Goal: Information Seeking & Learning: Learn about a topic

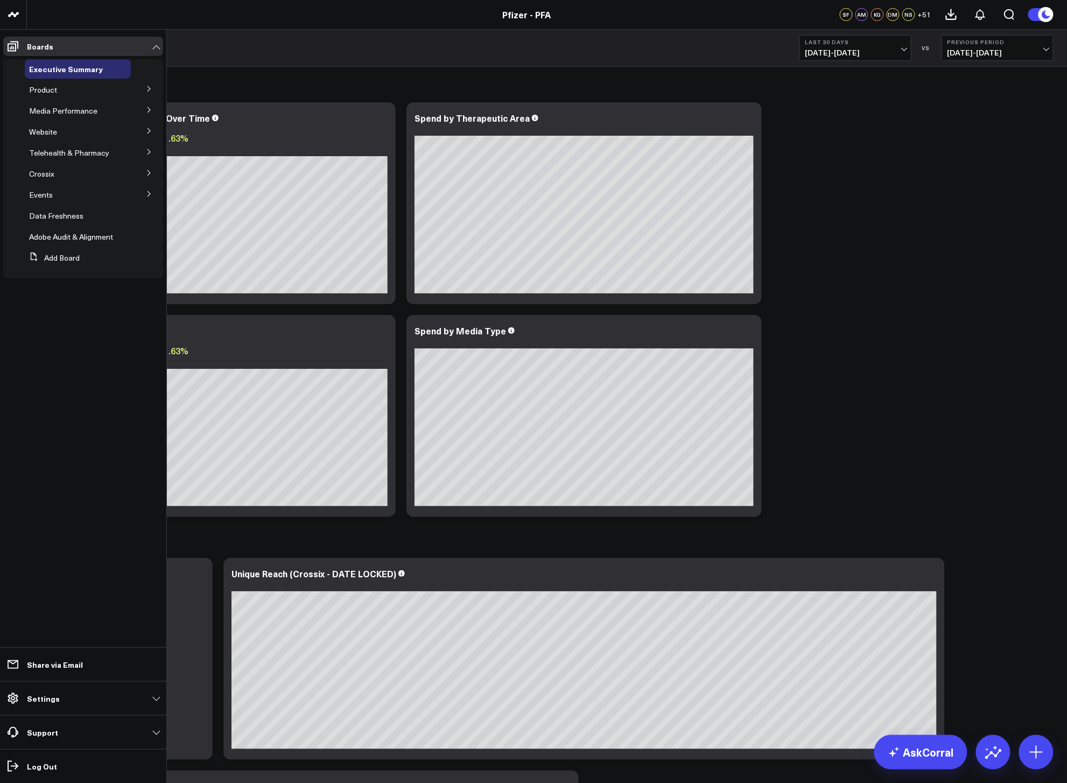
click at [151, 90] on icon at bounding box center [149, 89] width 6 height 6
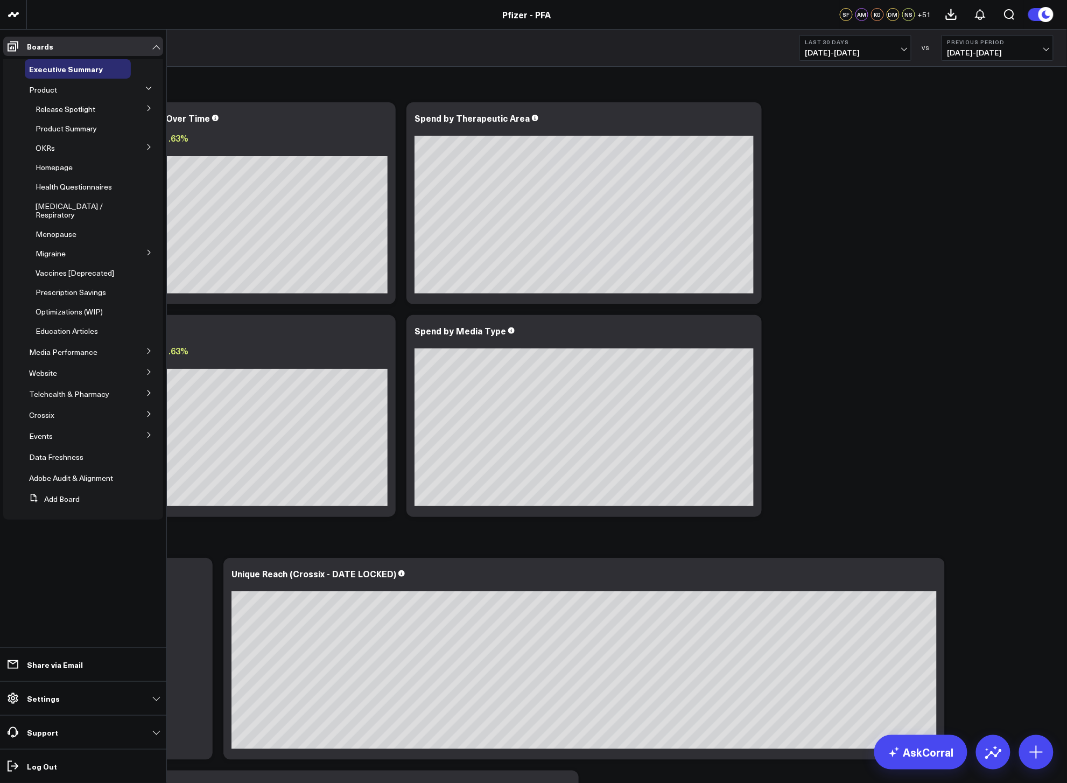
click at [150, 113] on button at bounding box center [149, 108] width 28 height 16
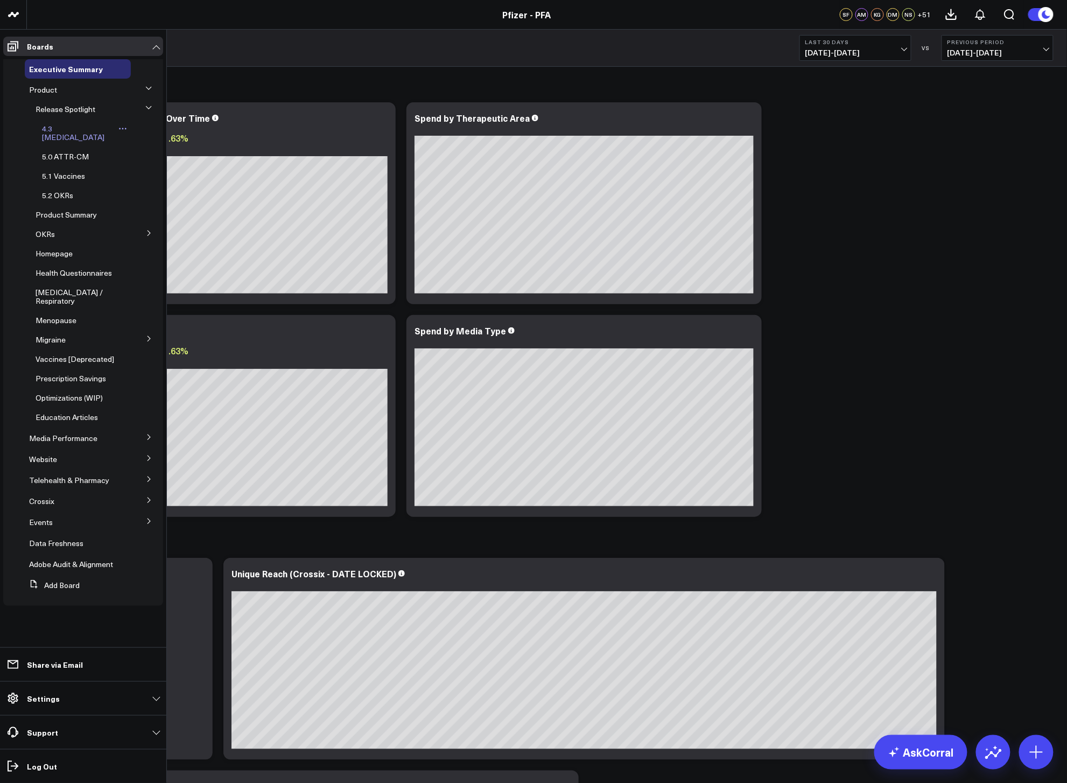
click at [73, 128] on span "4.3 [MEDICAL_DATA]" at bounding box center [73, 132] width 62 height 19
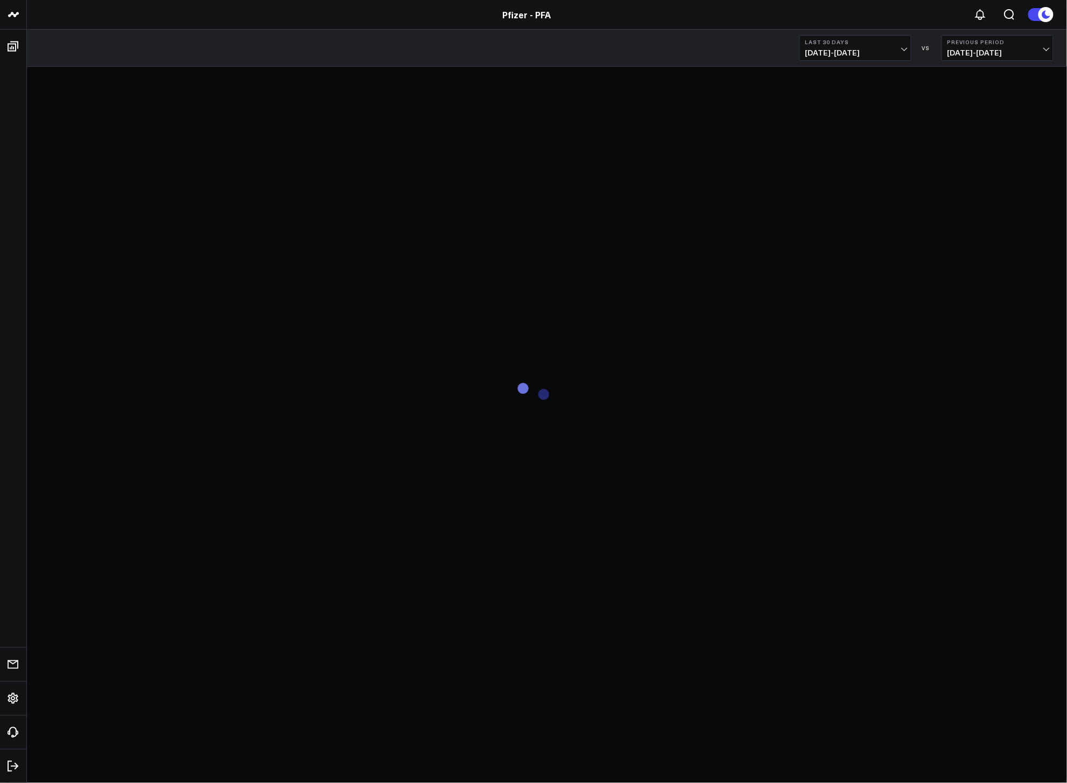
click at [898, 48] on span "[DATE] - [DATE]" at bounding box center [855, 52] width 100 height 9
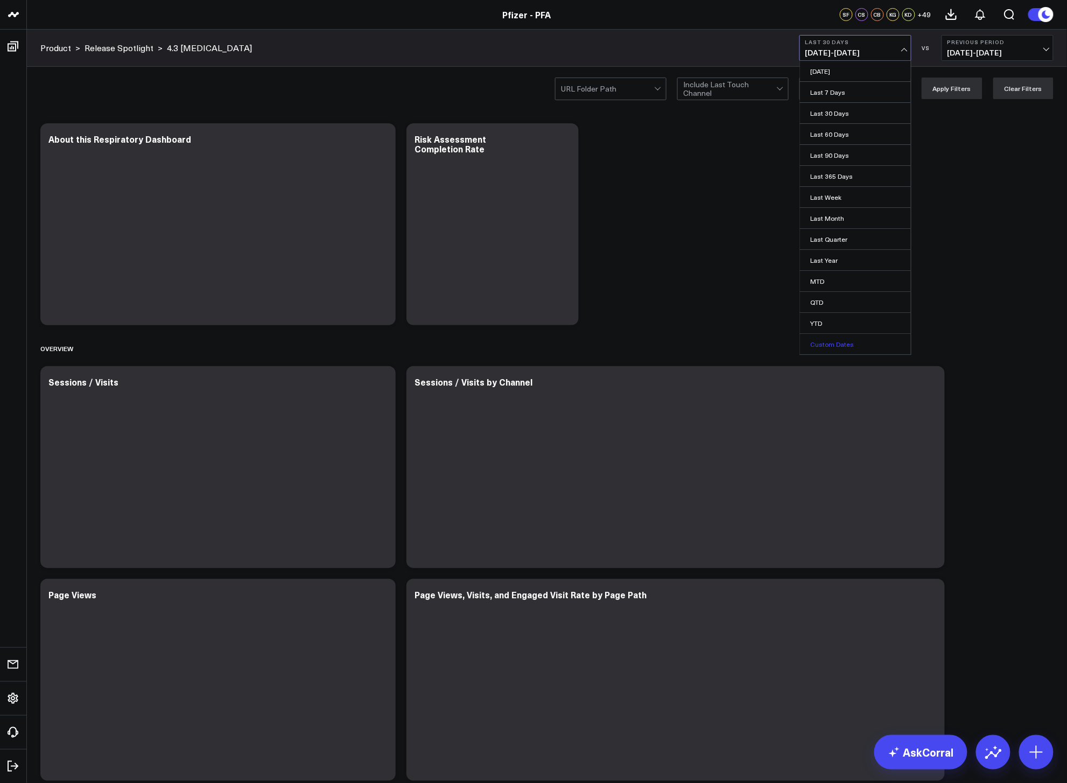
click at [818, 345] on link "Custom Dates" at bounding box center [855, 344] width 111 height 20
select select "8"
select select "2025"
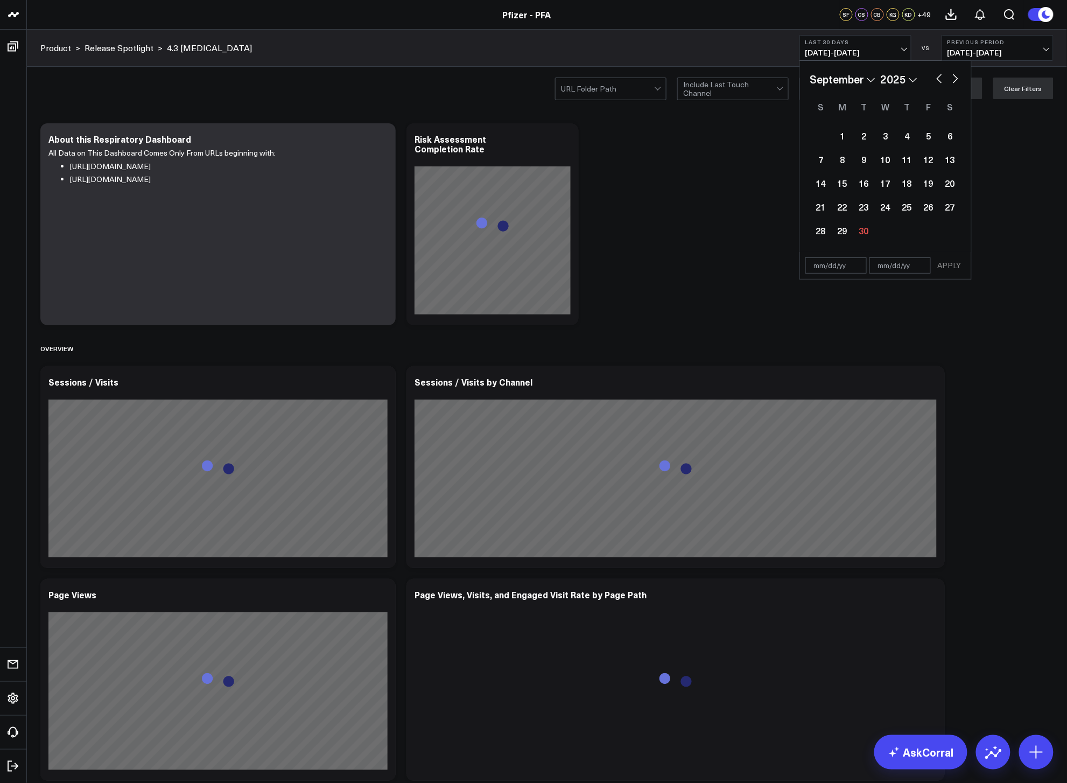
click at [898, 79] on button "button" at bounding box center [939, 77] width 11 height 13
select select "7"
select select "2025"
click at [898, 79] on button "button" at bounding box center [939, 77] width 11 height 13
select select "6"
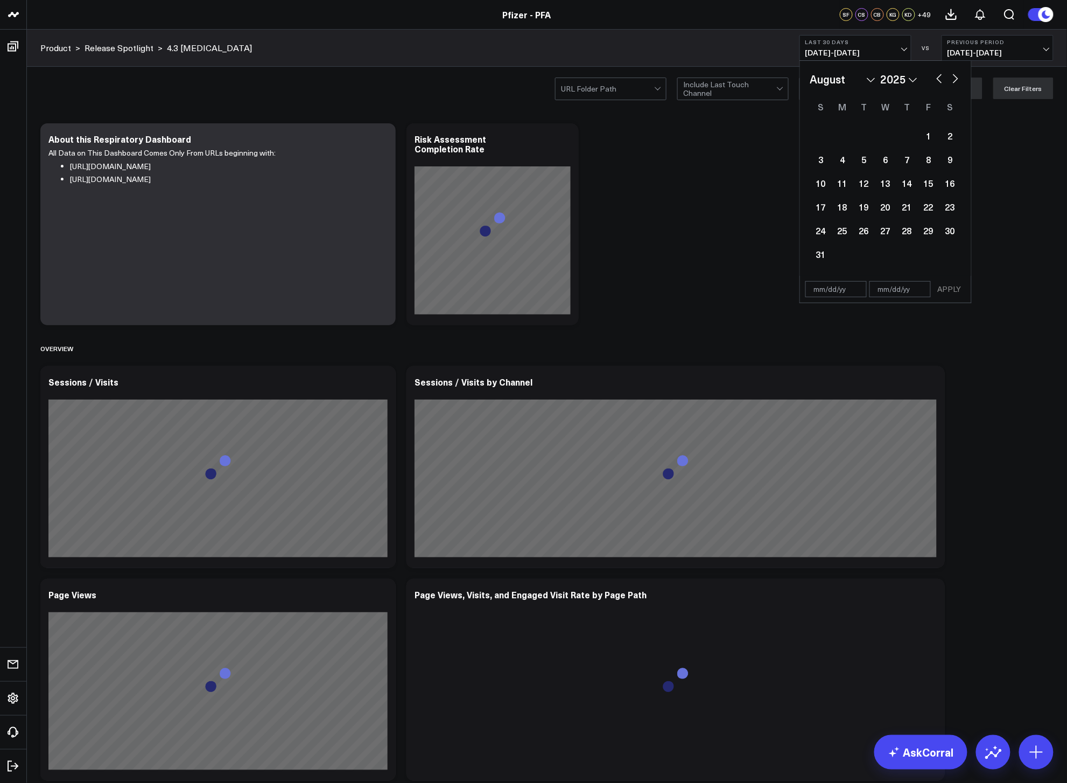
select select "2025"
click at [898, 79] on button "button" at bounding box center [939, 77] width 11 height 13
select select "5"
select select "2025"
click at [898, 79] on button "button" at bounding box center [955, 77] width 11 height 13
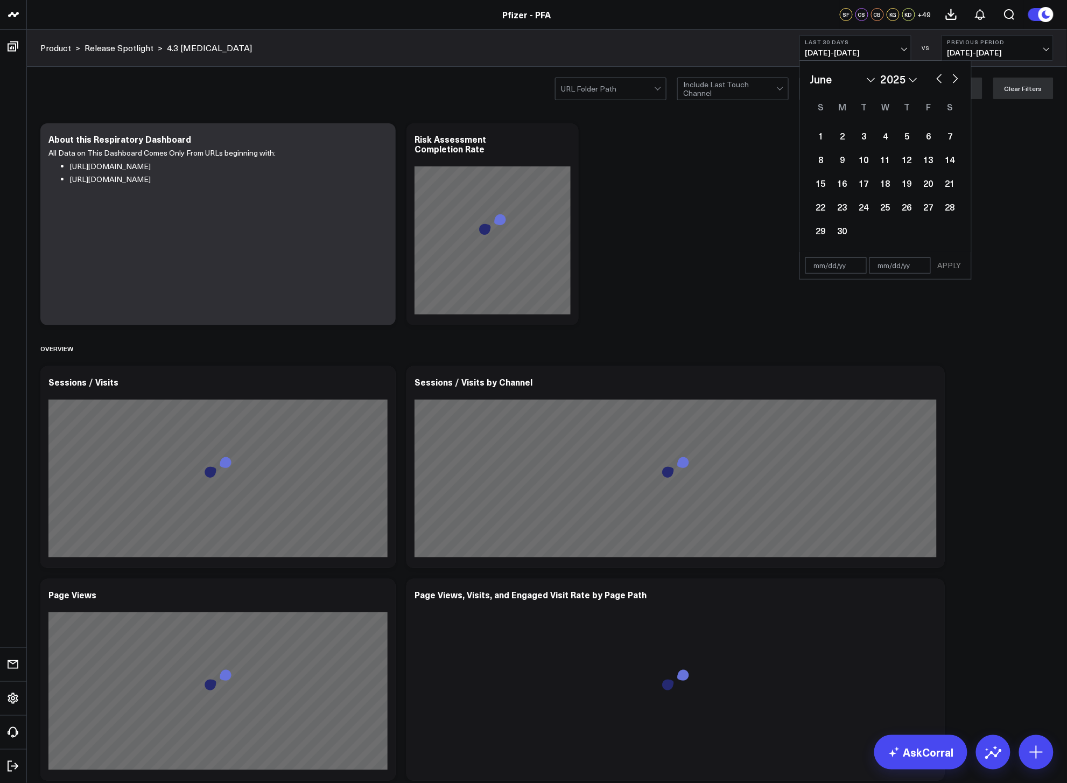
select select "6"
select select "2025"
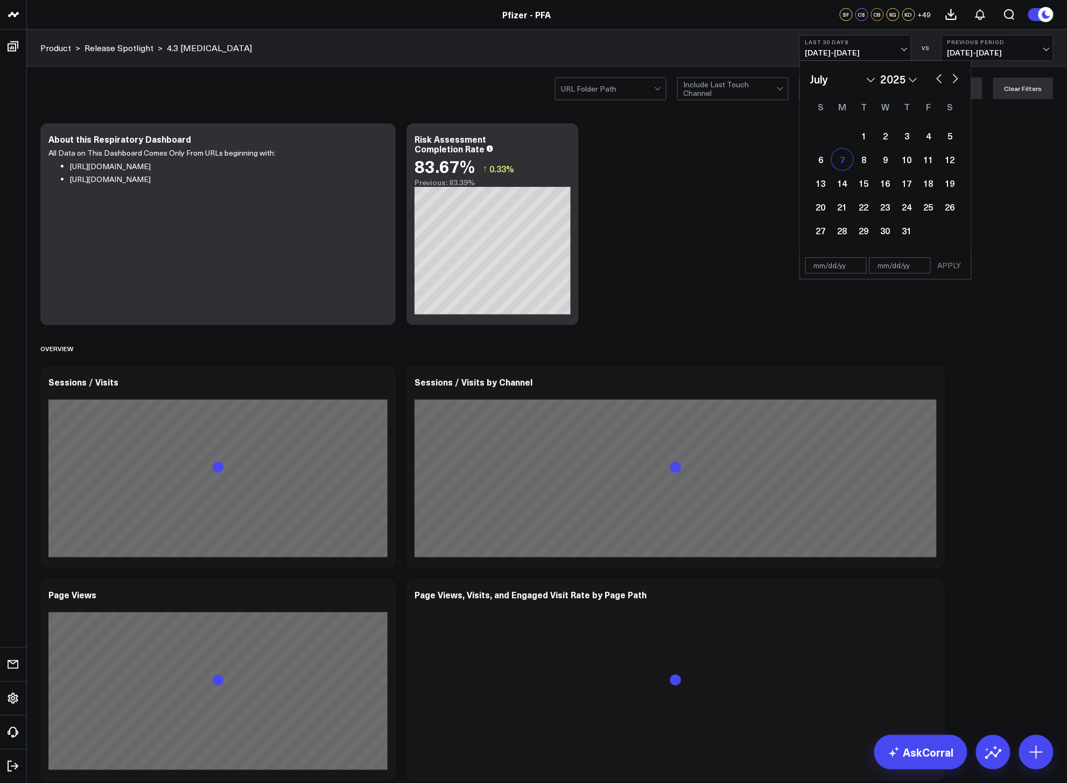
click at [844, 162] on div "7" at bounding box center [843, 160] width 22 height 22
type input "[DATE]"
select select "6"
select select "2025"
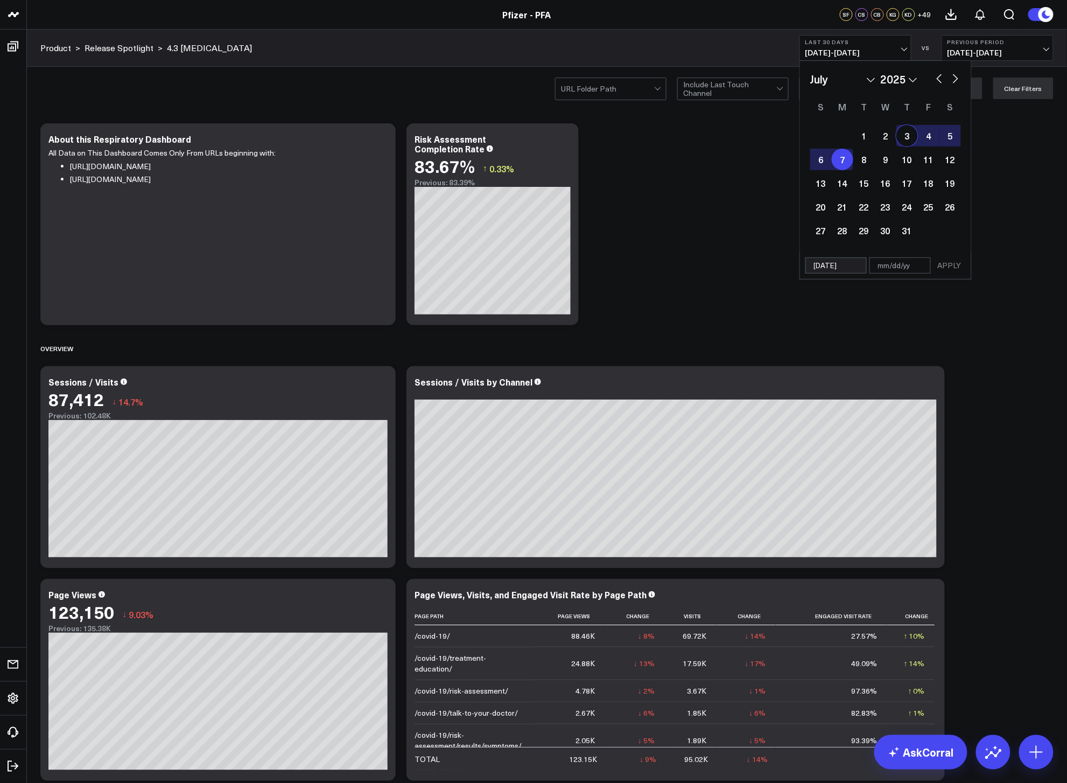
click at [898, 78] on button "button" at bounding box center [955, 77] width 11 height 13
select select "7"
select select "2025"
click at [898, 78] on button "button" at bounding box center [955, 77] width 11 height 13
select select "8"
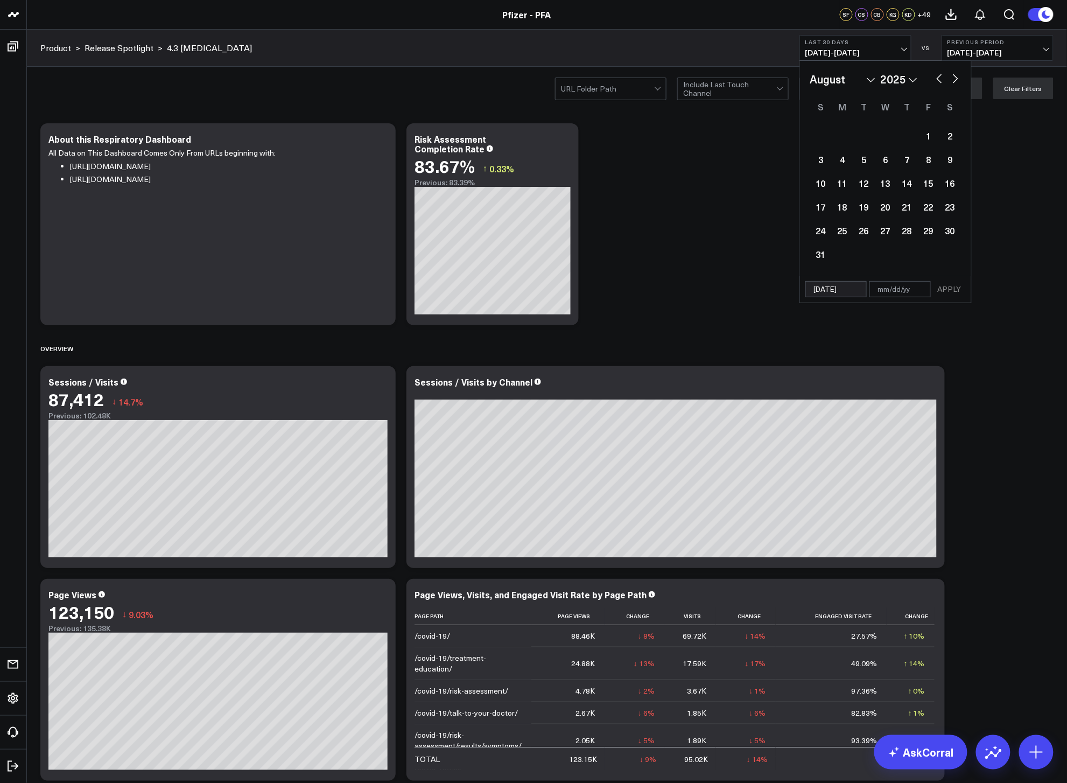
select select "2025"
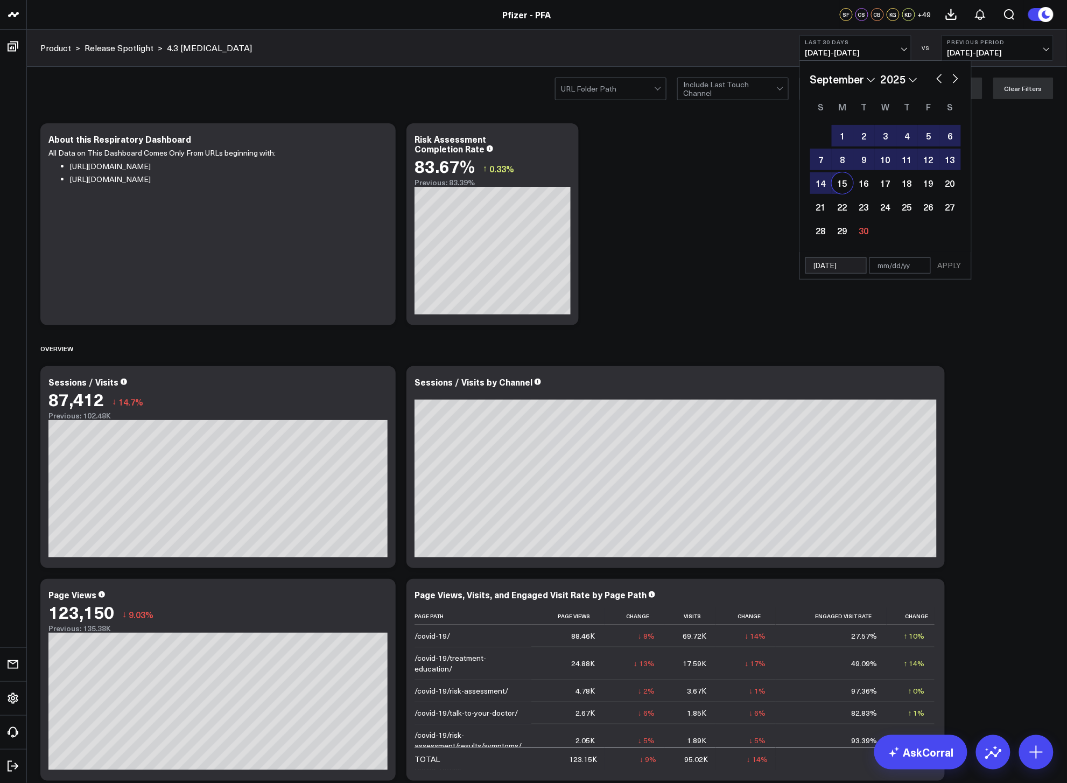
click at [840, 180] on div "15" at bounding box center [843, 183] width 22 height 22
type input "[DATE]"
select select "8"
select select "2025"
click at [898, 268] on button "APPLY" at bounding box center [950, 265] width 32 height 16
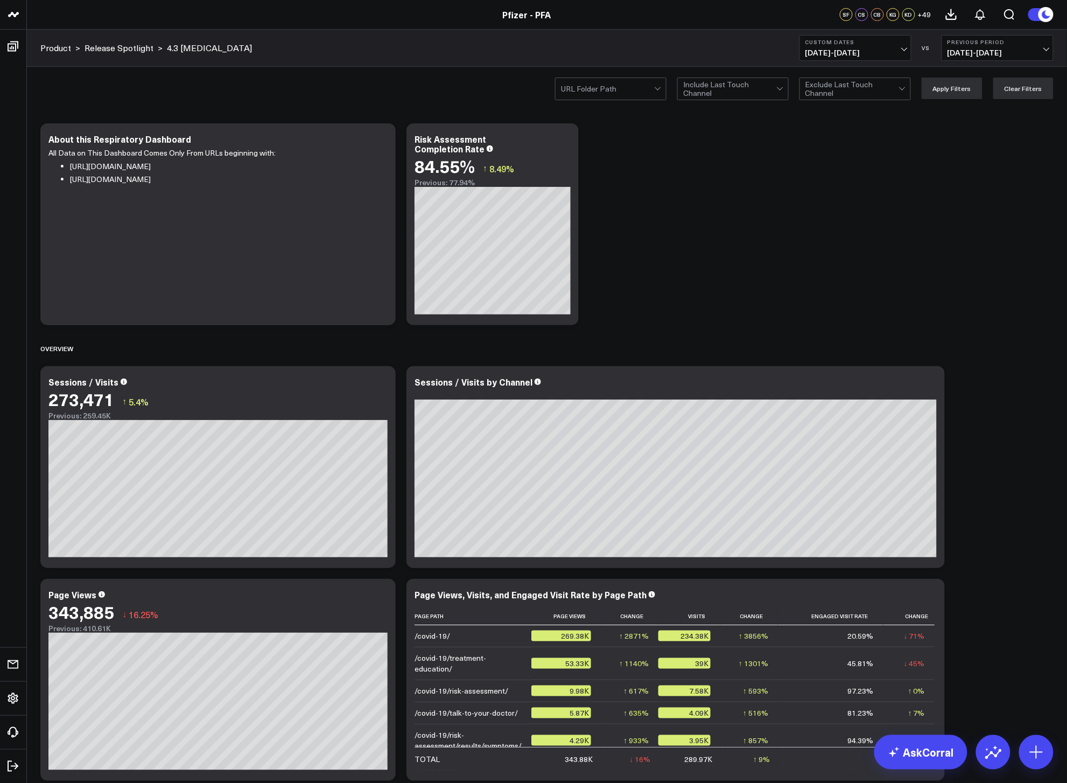
click at [898, 56] on span "[DATE] - [DATE]" at bounding box center [998, 52] width 100 height 9
click at [898, 138] on link "No Comparison" at bounding box center [997, 134] width 111 height 20
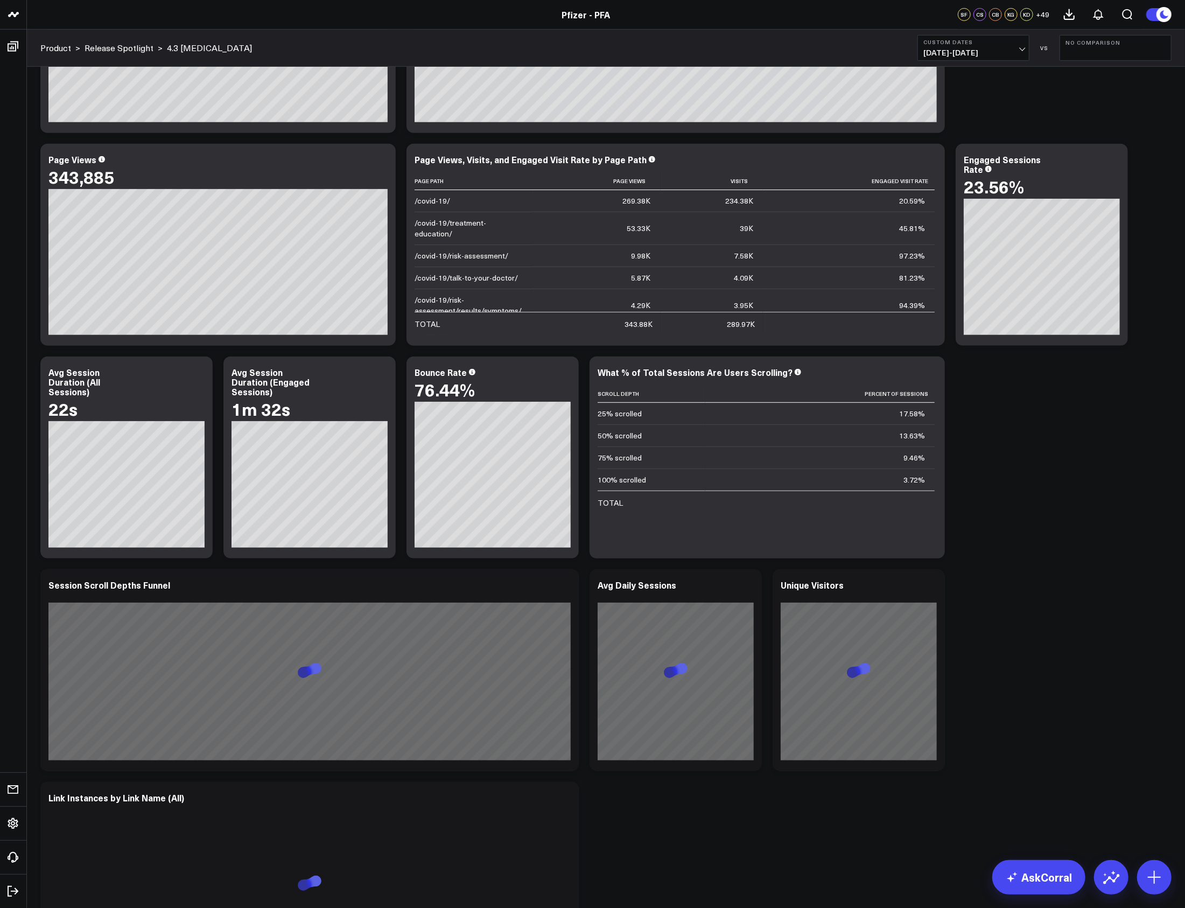
scroll to position [502, 0]
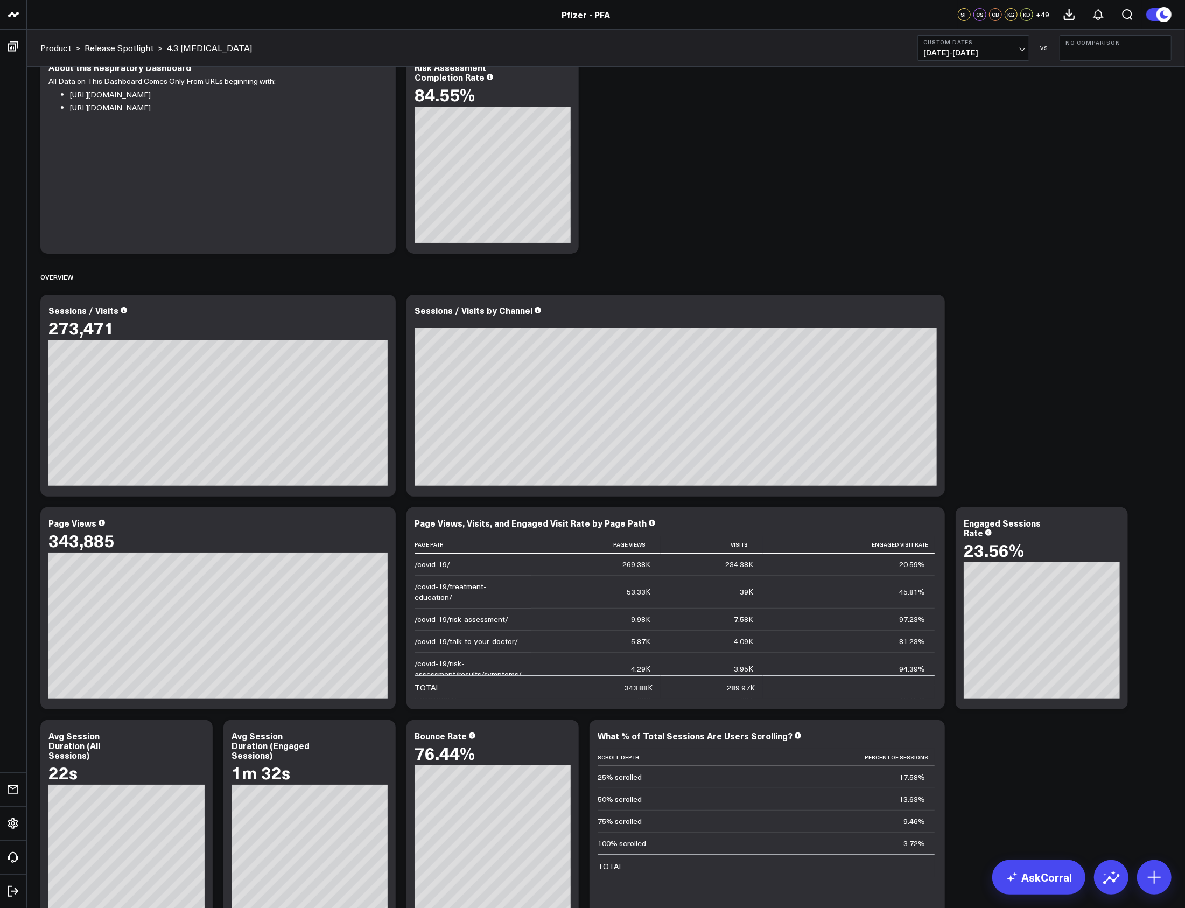
scroll to position [0, 0]
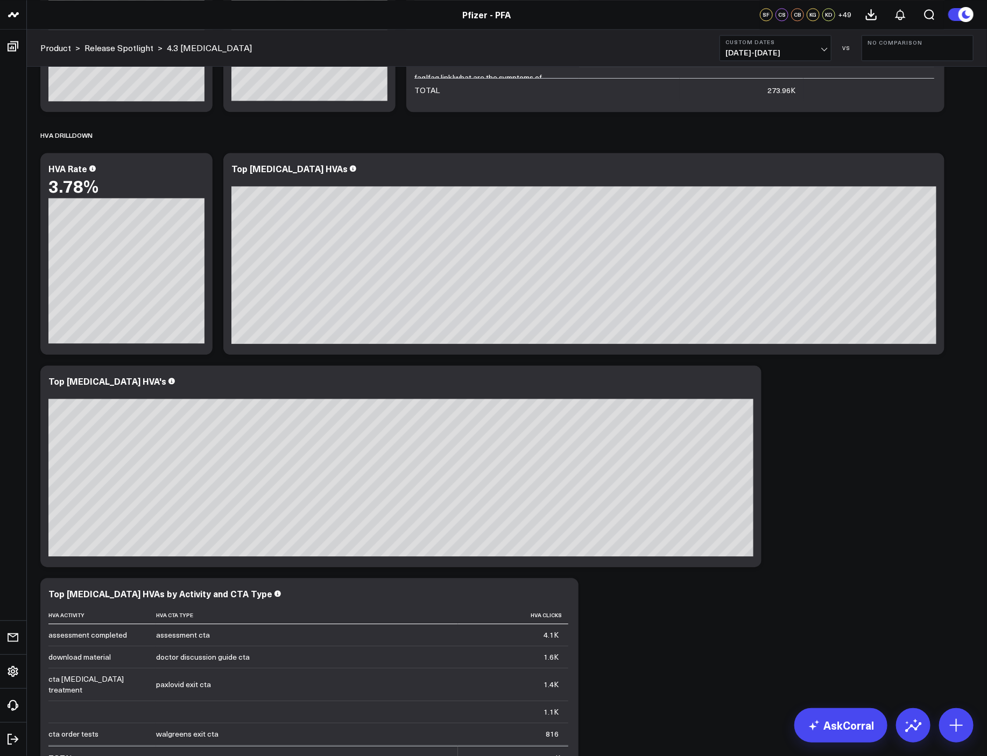
scroll to position [1367, 0]
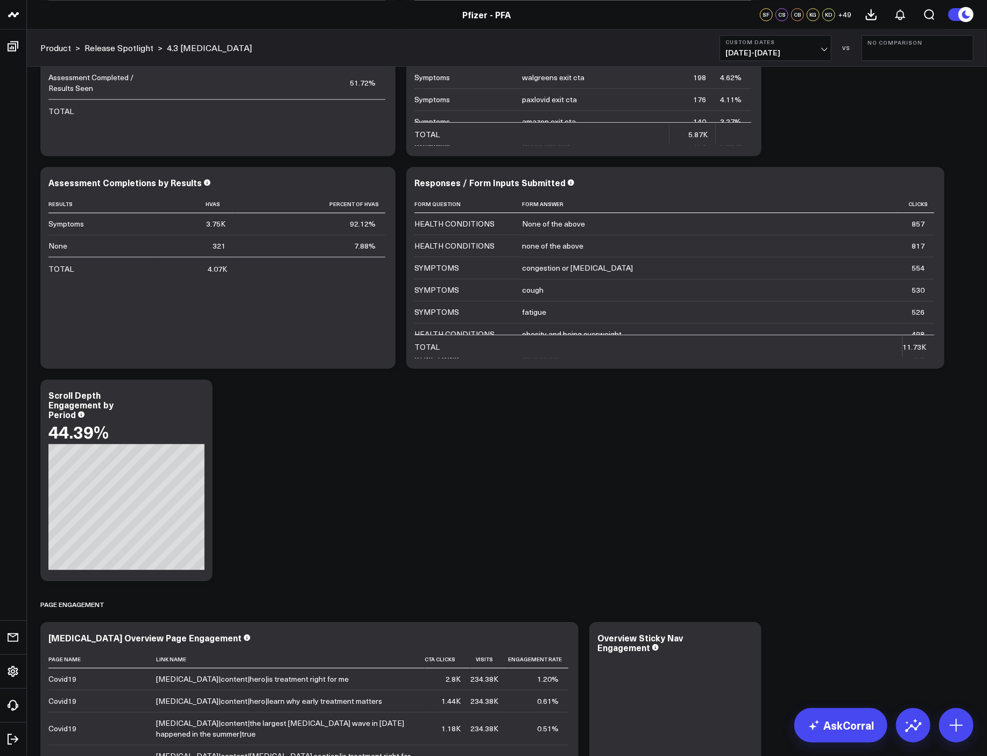
scroll to position [3820, 0]
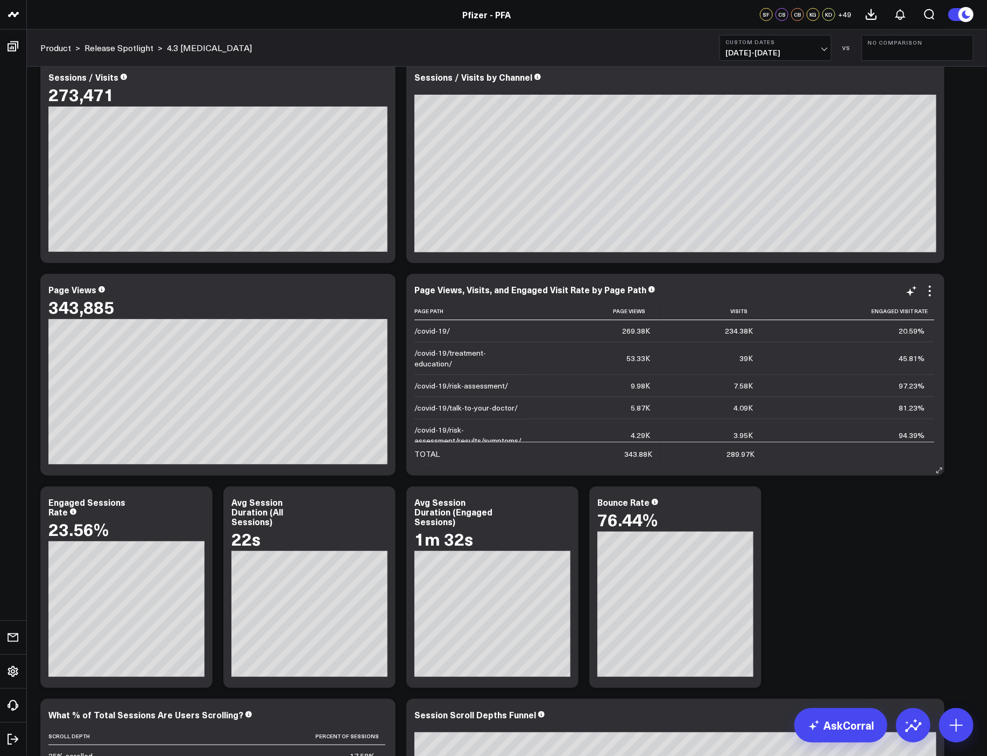
scroll to position [160, 0]
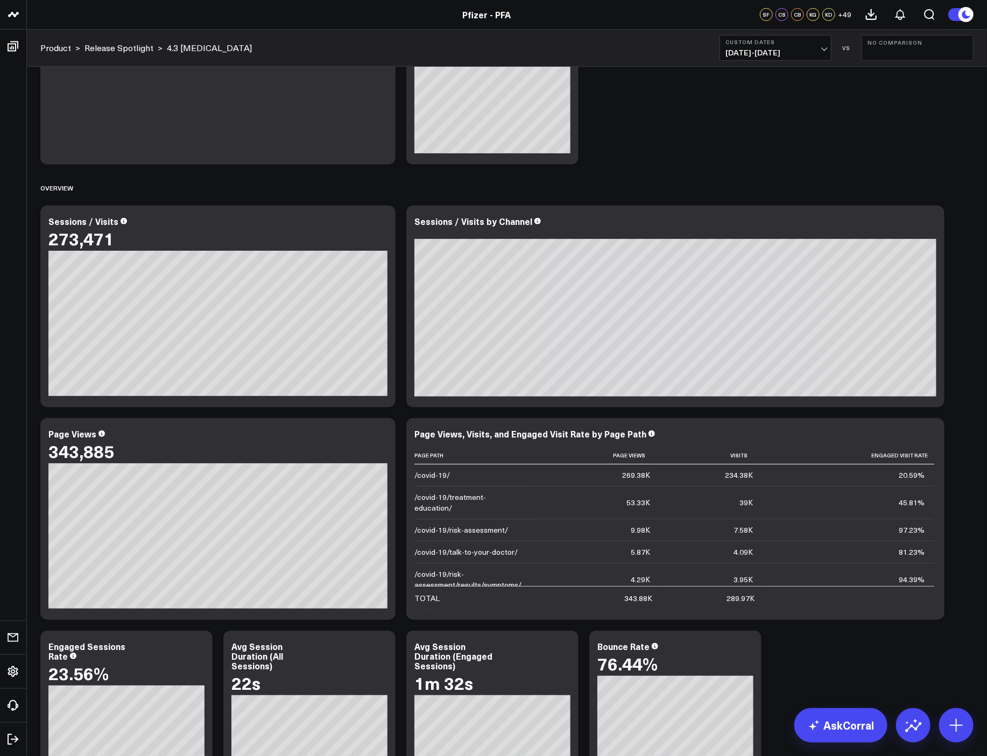
click at [627, 182] on div "Overview" at bounding box center [507, 188] width 934 height 25
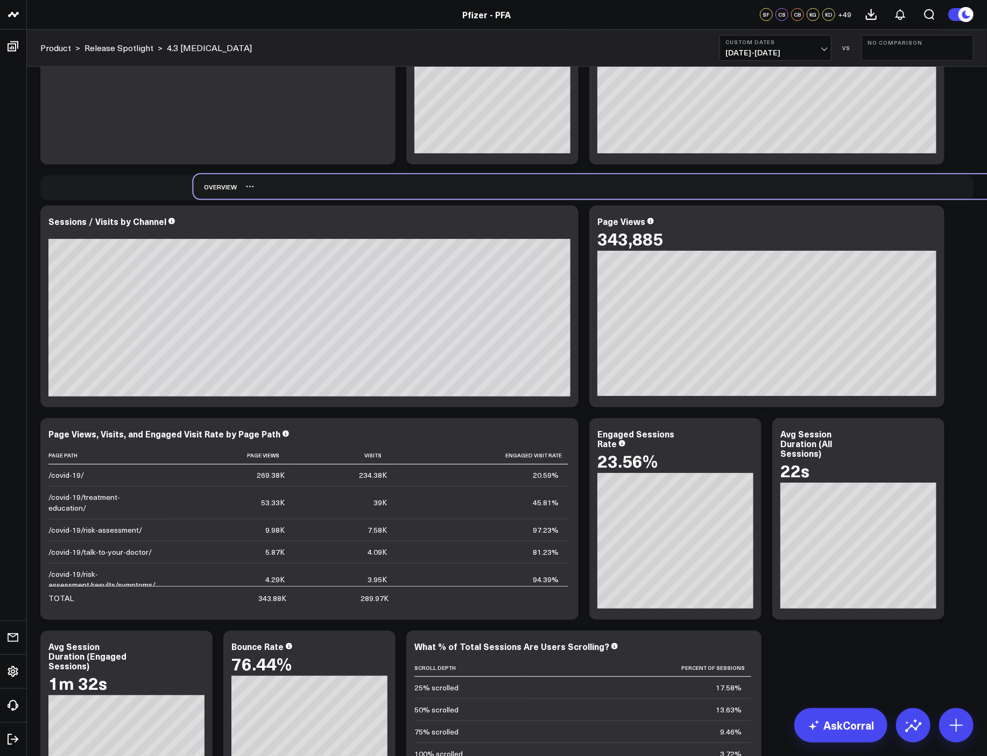
click at [779, 181] on div "Overview" at bounding box center [660, 186] width 934 height 25
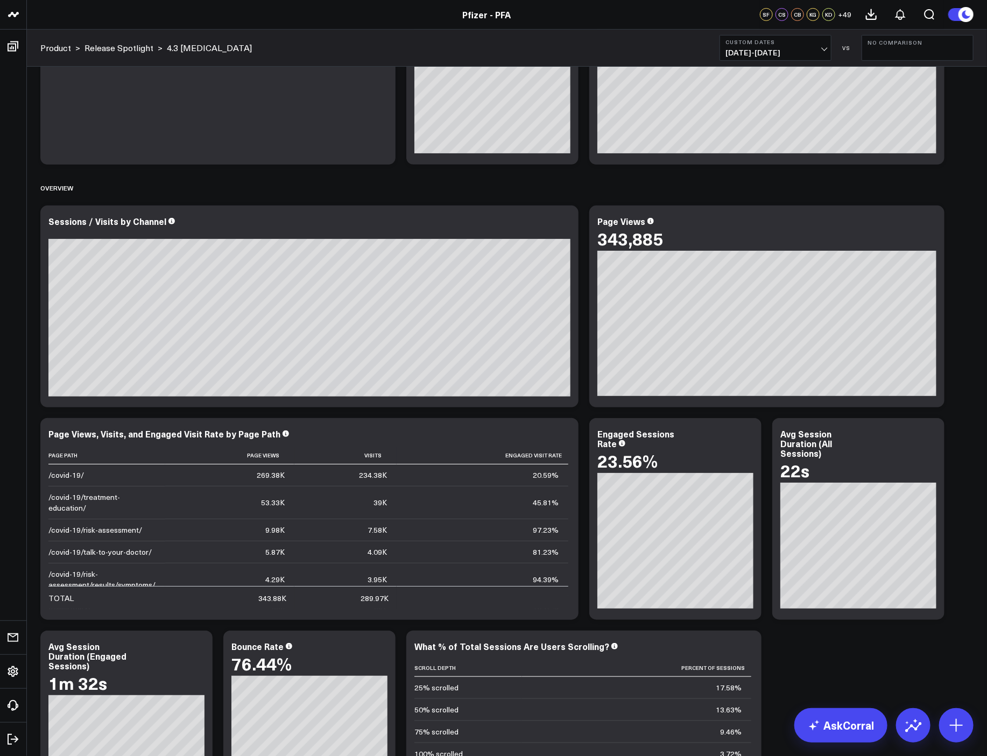
scroll to position [1298, 0]
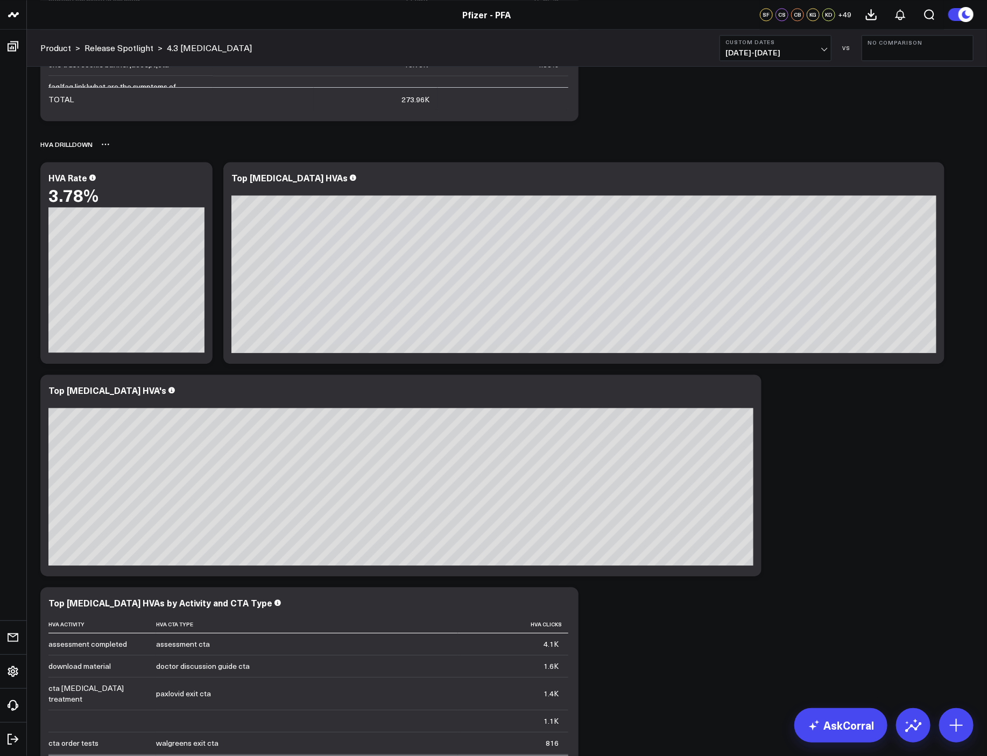
click at [517, 143] on div "HVA Drilldown" at bounding box center [507, 144] width 934 height 25
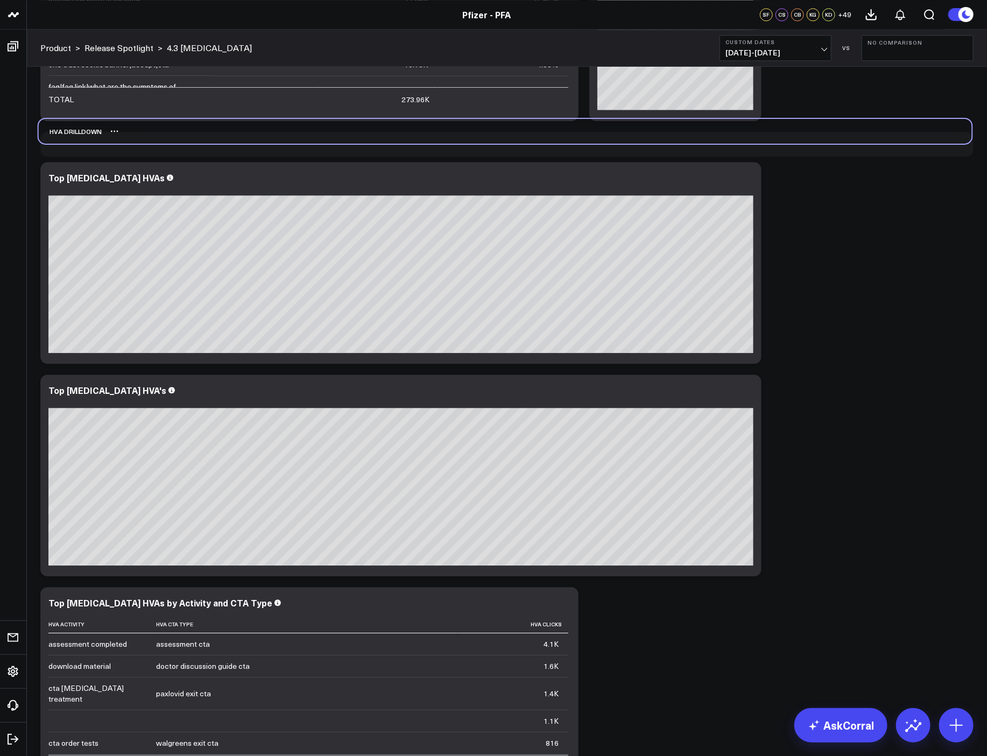
click at [514, 133] on div "HVA Drilldown" at bounding box center [506, 131] width 934 height 25
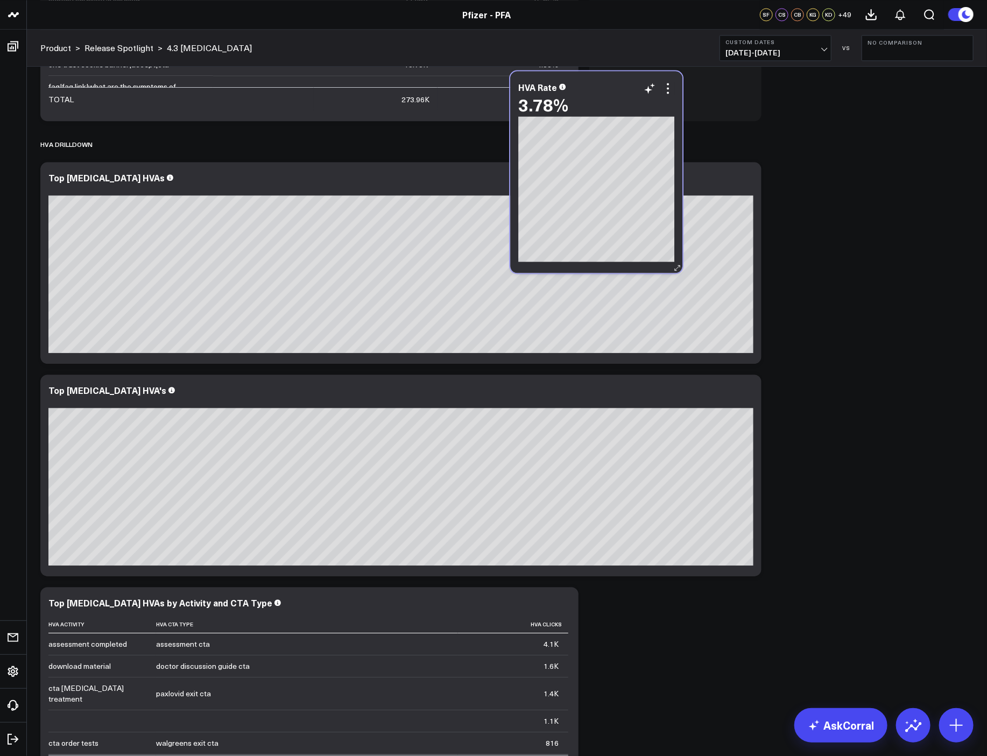
scroll to position [1058, 0]
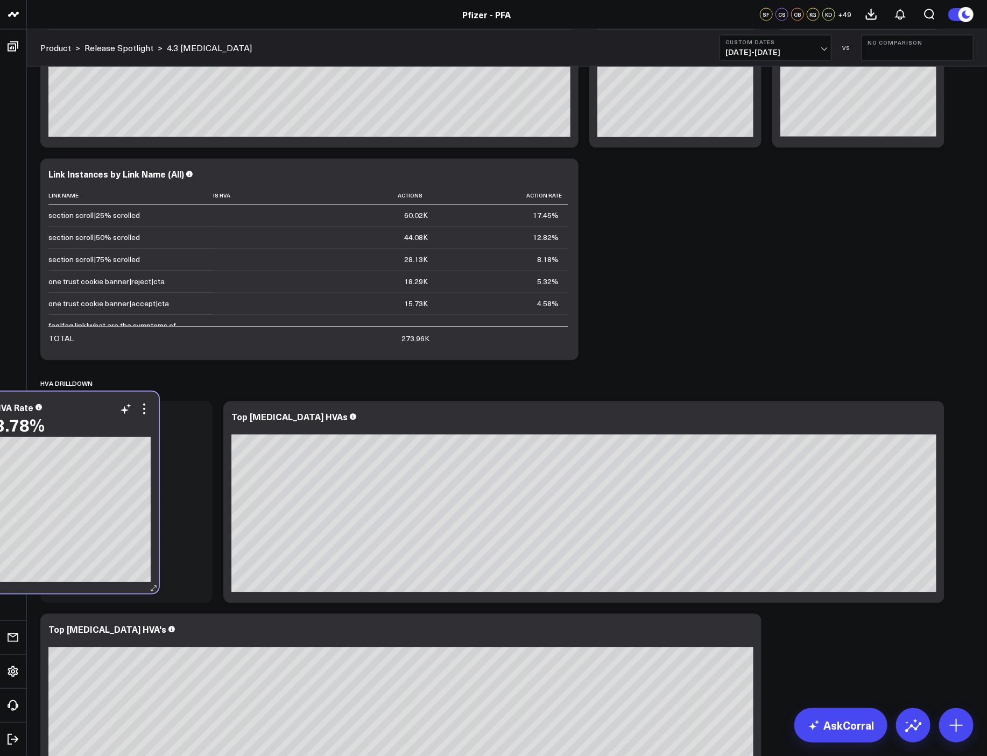
drag, startPoint x: 684, startPoint y: 180, endPoint x: 86, endPoint y: 415, distance: 642.4
click at [82, 414] on div "HVA Rate 3.78%" at bounding box center [73, 420] width 156 height 34
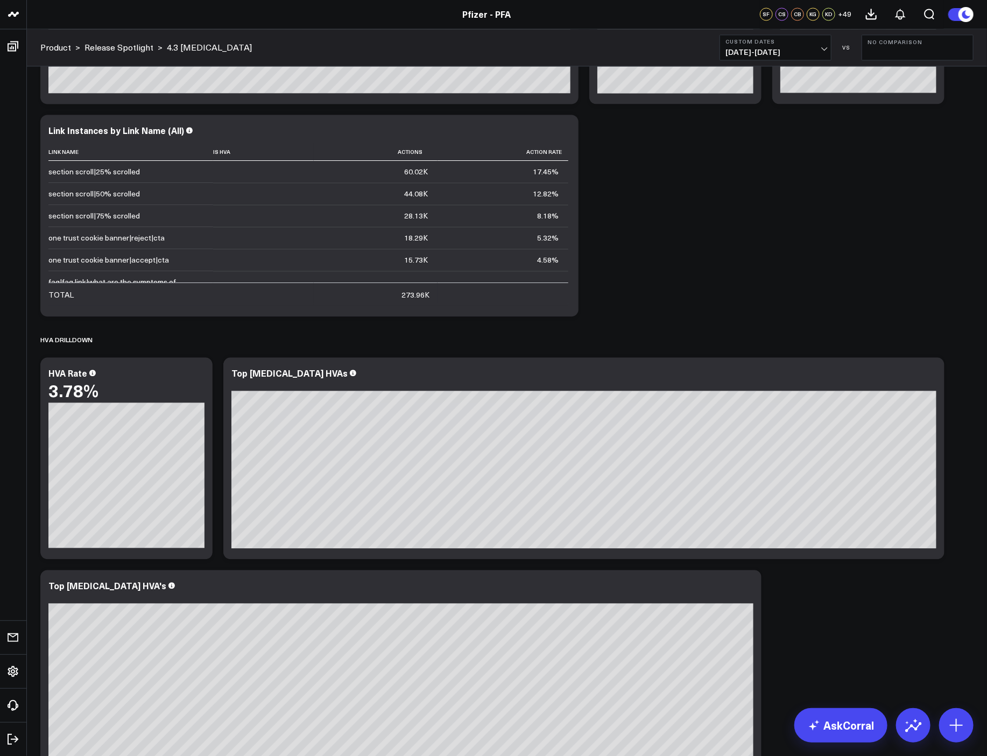
scroll to position [1145, 0]
